Goal: Check status: Check status

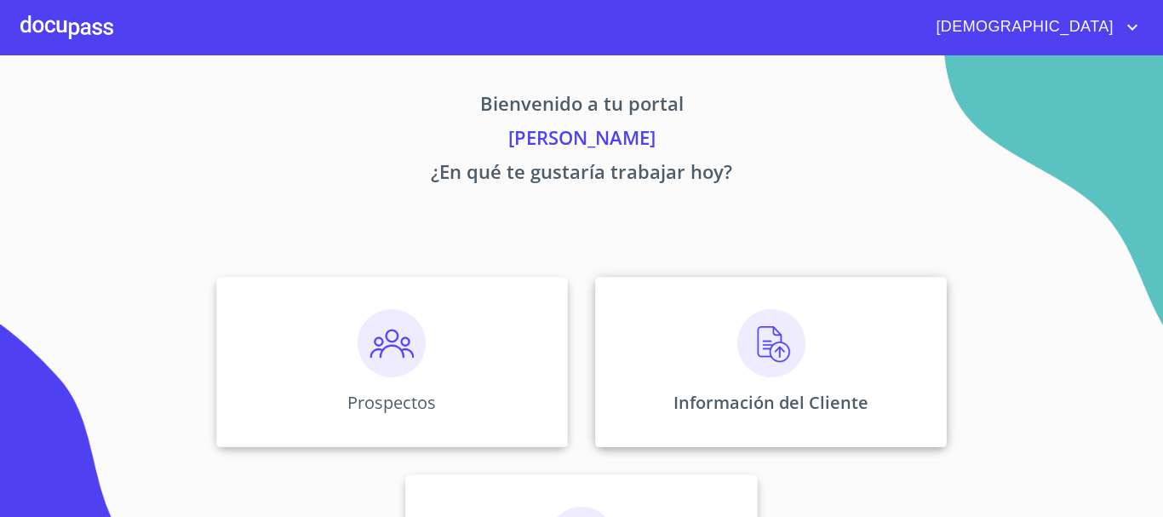
click at [761, 343] on img at bounding box center [771, 343] width 68 height 68
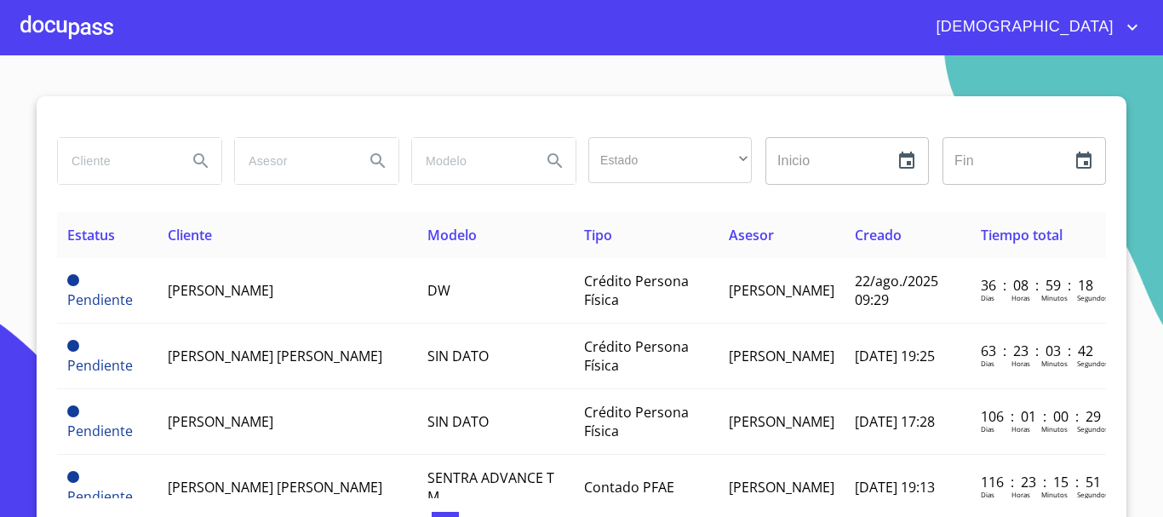
click at [100, 165] on input "search" at bounding box center [116, 161] width 116 height 46
type input "[PERSON_NAME]"
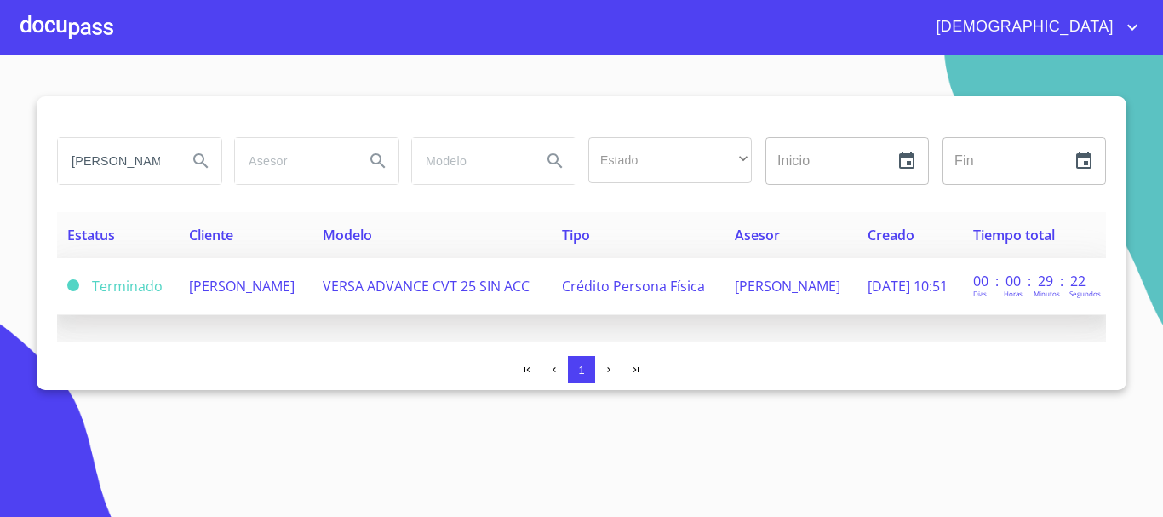
click at [237, 281] on span "[PERSON_NAME]" at bounding box center [242, 286] width 106 height 19
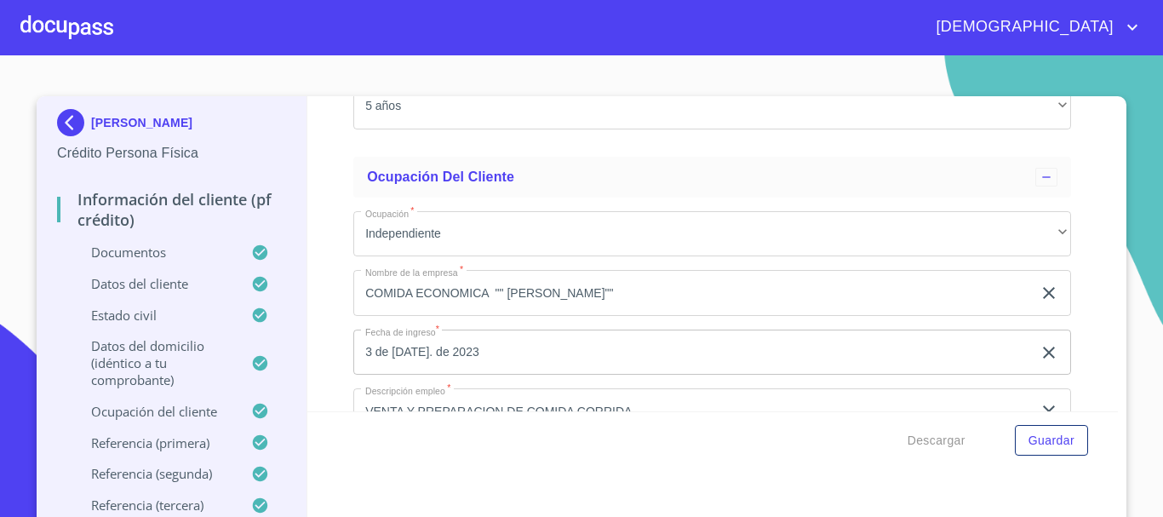
scroll to position [7491, 0]
